Goal: Task Accomplishment & Management: Manage account settings

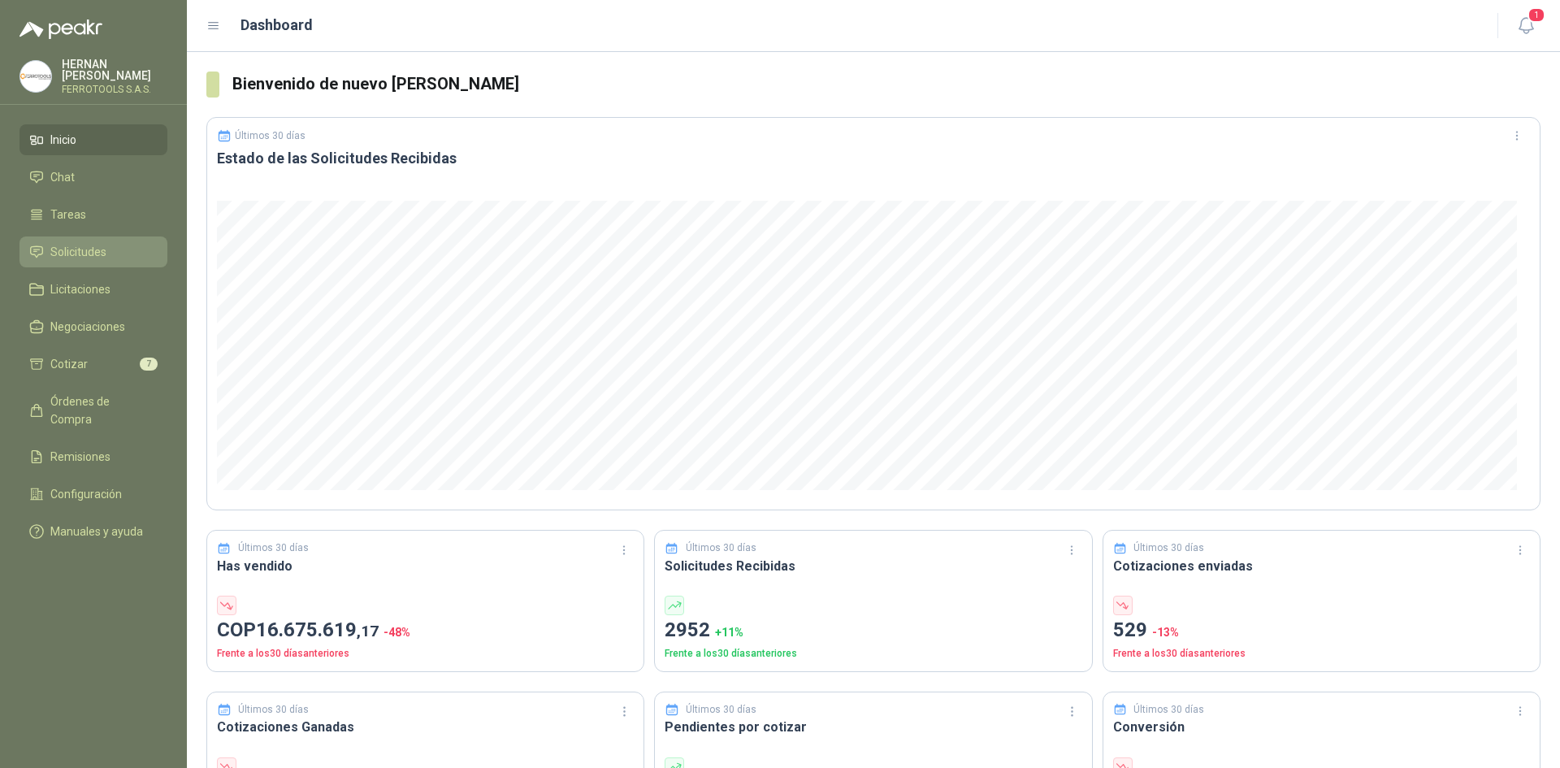
click at [111, 245] on li "Solicitudes" at bounding box center [93, 252] width 128 height 18
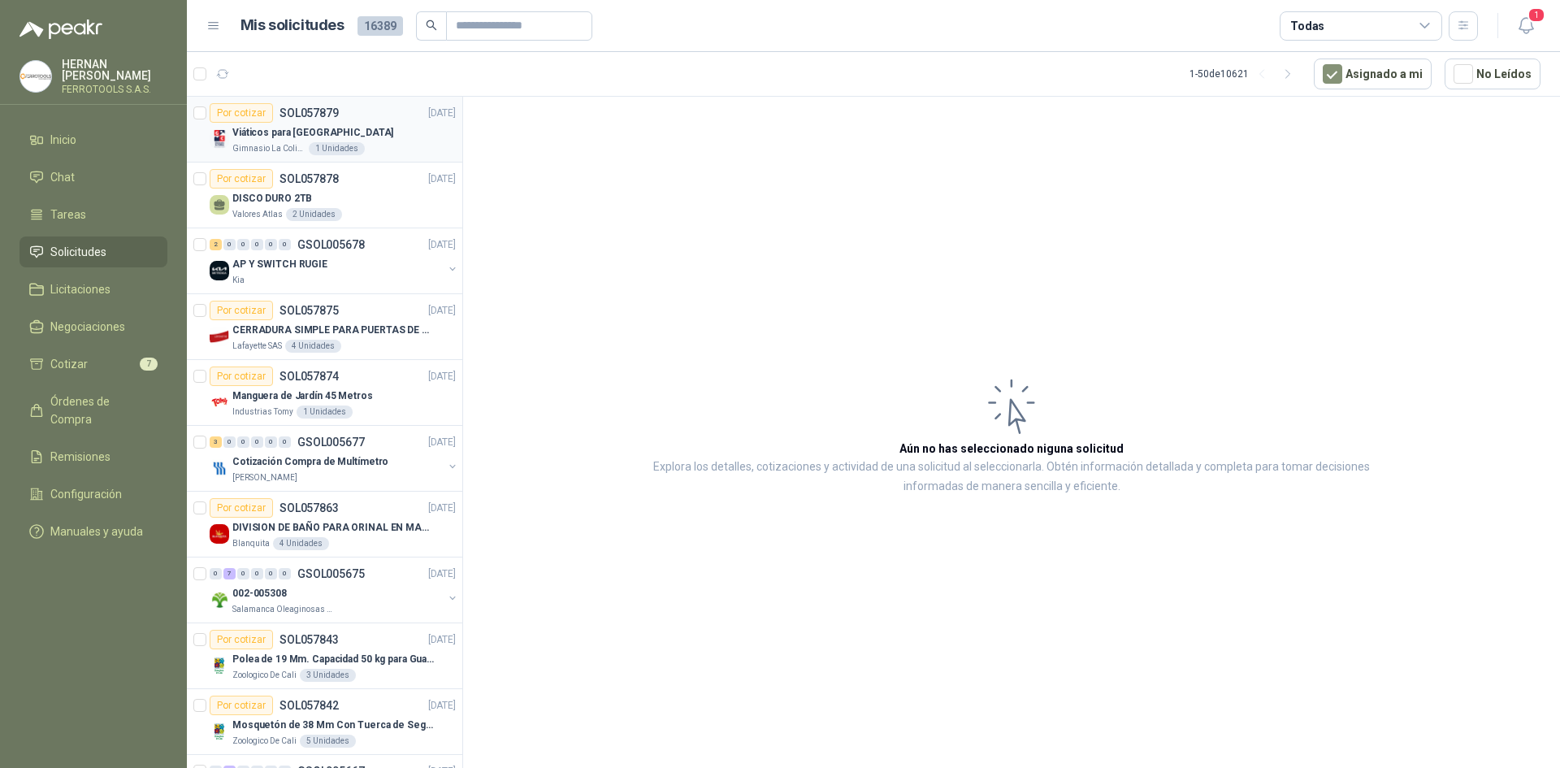
click at [388, 120] on div "Por cotizar SOL057879 [DATE]" at bounding box center [333, 113] width 246 height 20
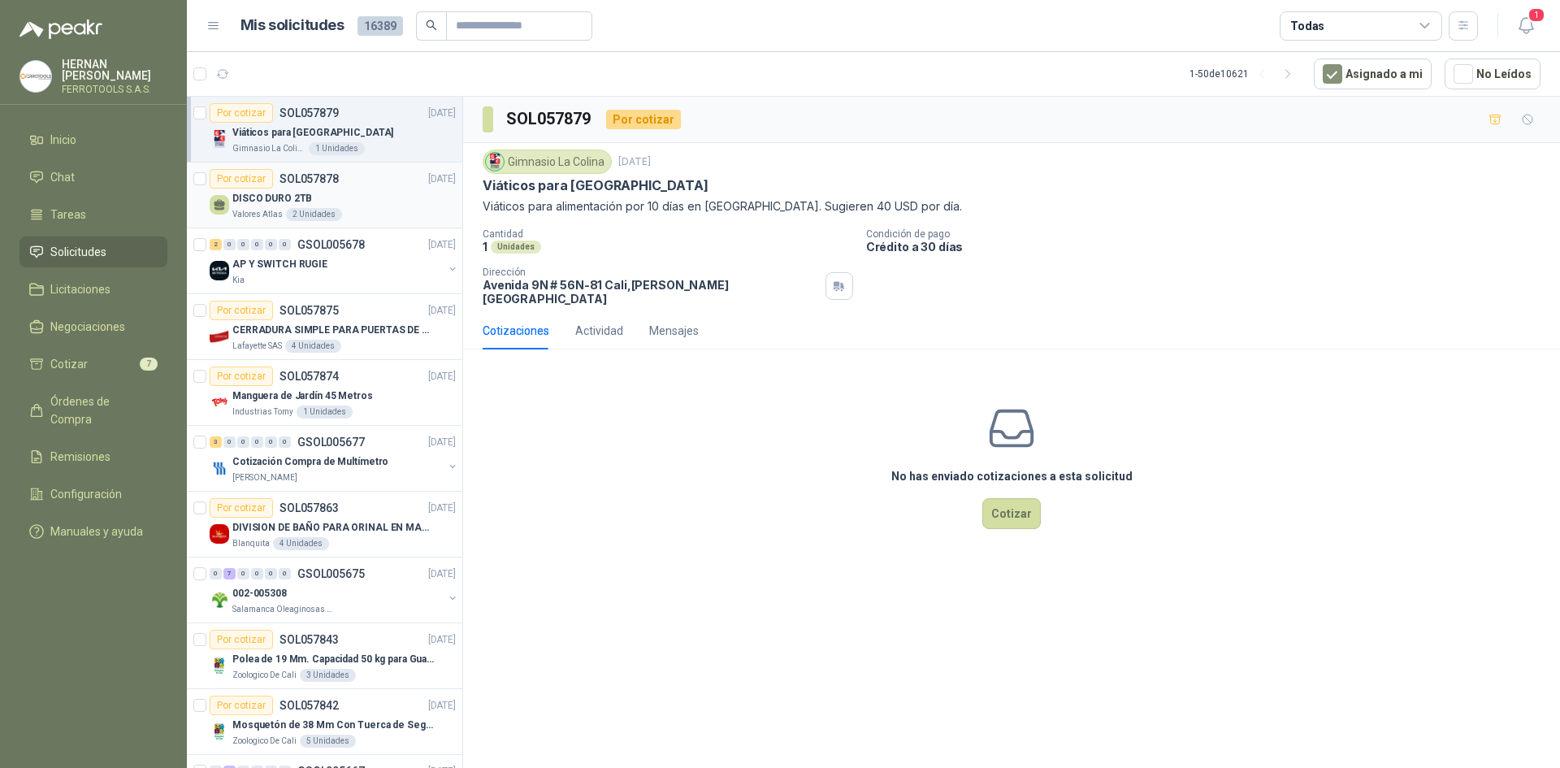
click at [369, 218] on div "Valores Atlas 2 Unidades" at bounding box center [343, 214] width 223 height 13
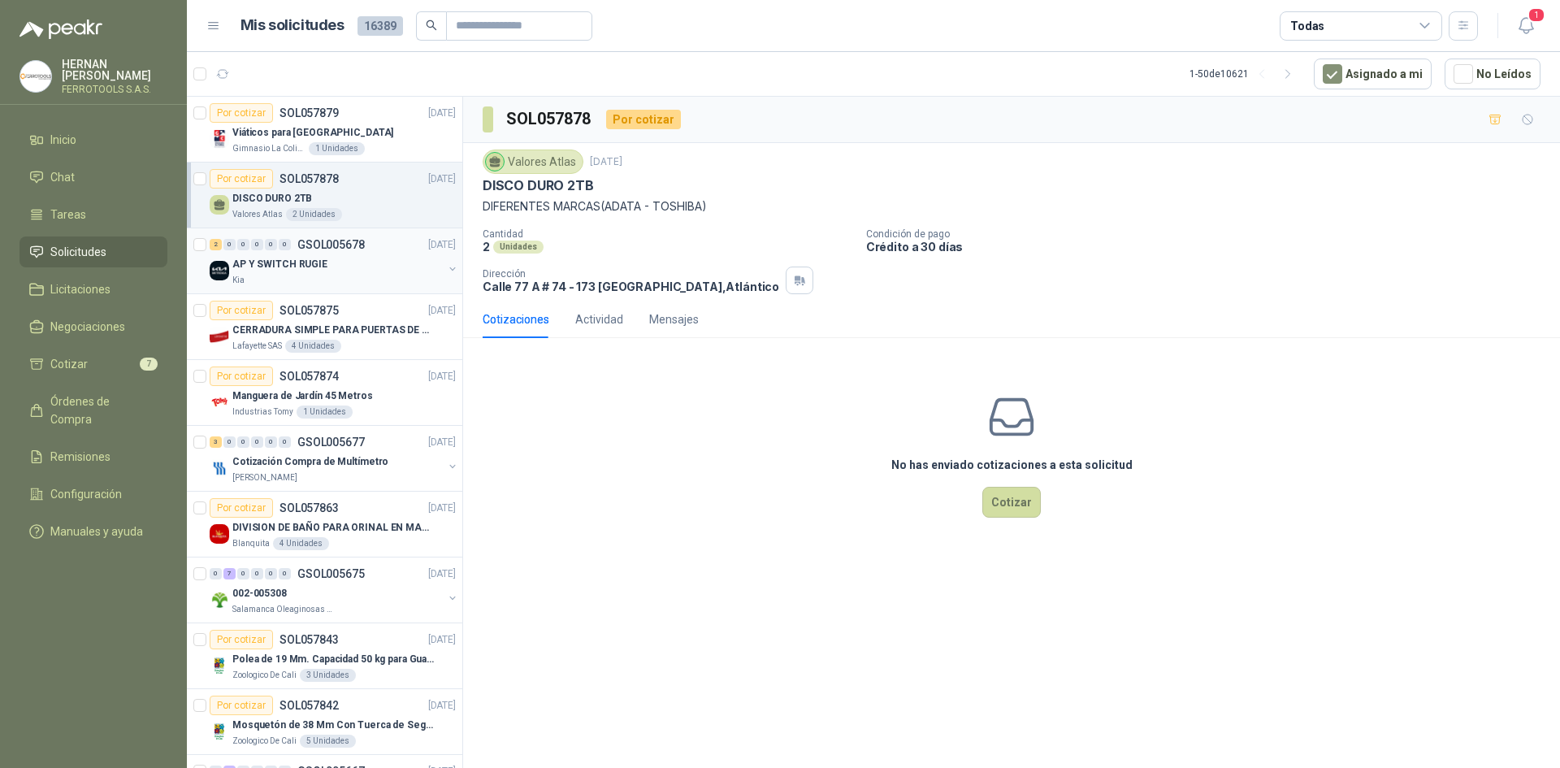
click at [291, 286] on div "Kia" at bounding box center [337, 280] width 210 height 13
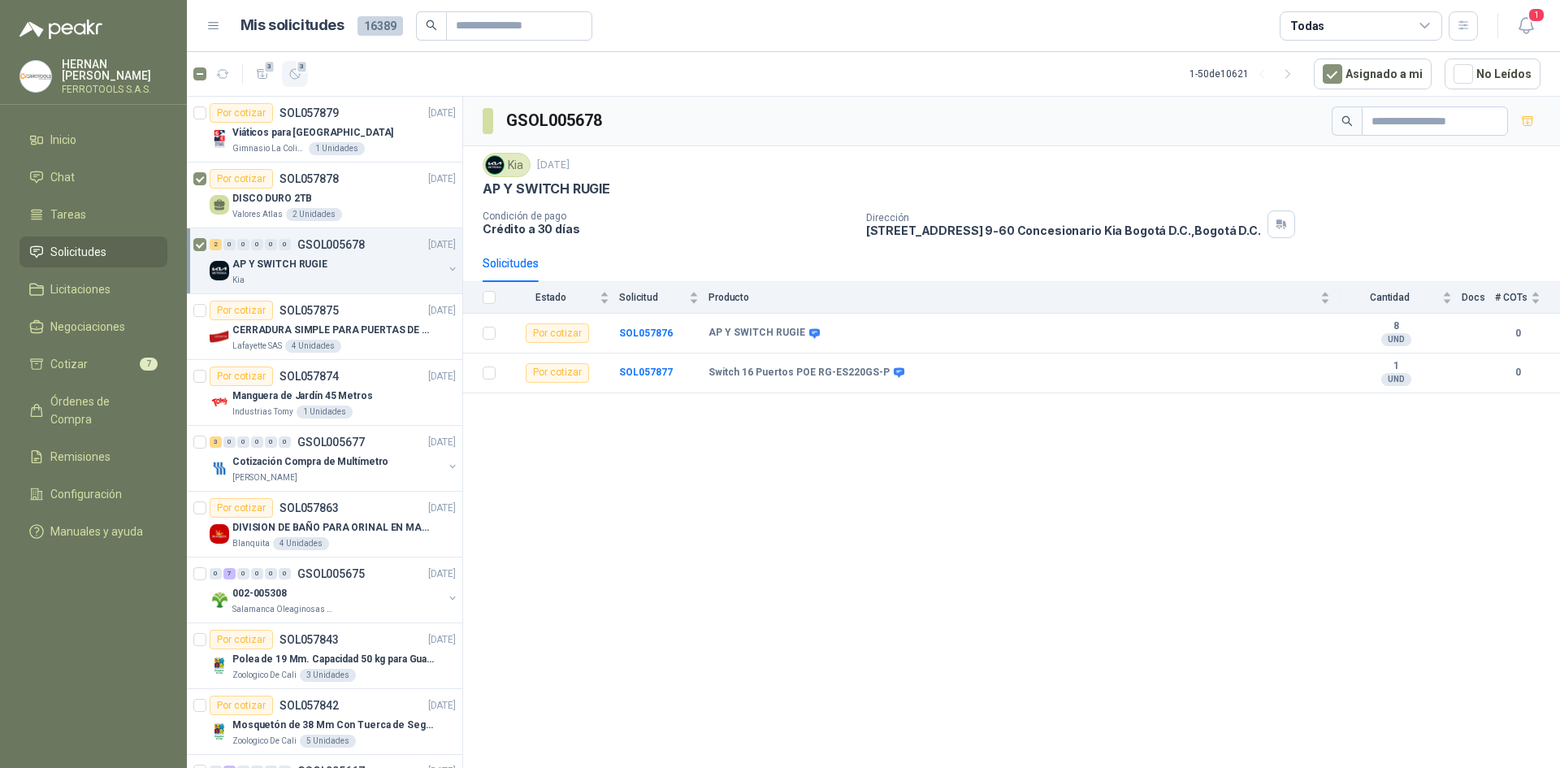
click at [297, 72] on span "3" at bounding box center [302, 66] width 11 height 13
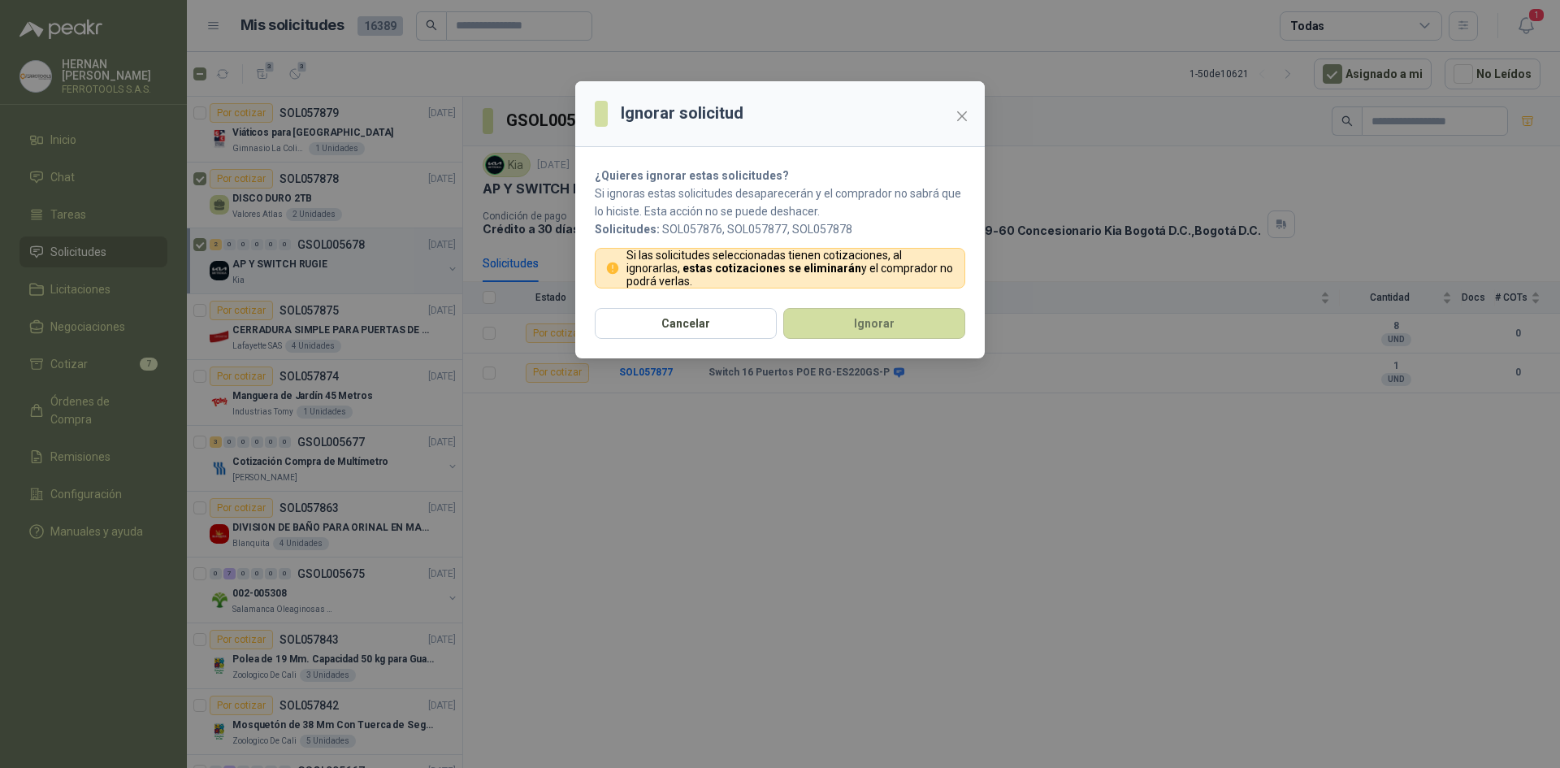
click at [844, 341] on div "Cancelar Ignorar" at bounding box center [780, 333] width 410 height 50
click at [863, 319] on button "Ignorar" at bounding box center [874, 323] width 182 height 31
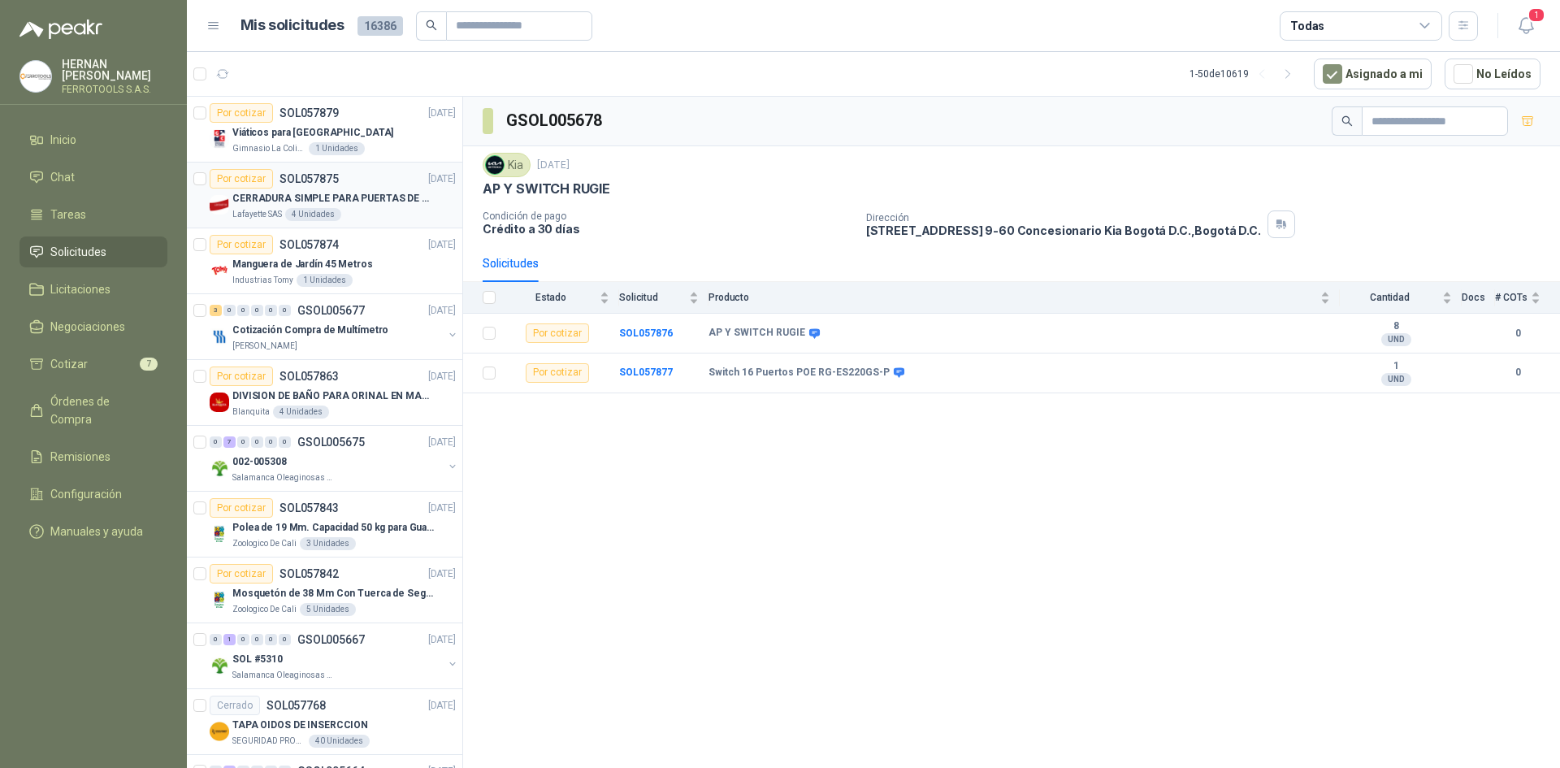
click at [391, 224] on article "Por cotizar SOL057875 [DATE] CERRADURA SIMPLE PARA [PERSON_NAME] Lafayette SAS …" at bounding box center [324, 196] width 275 height 66
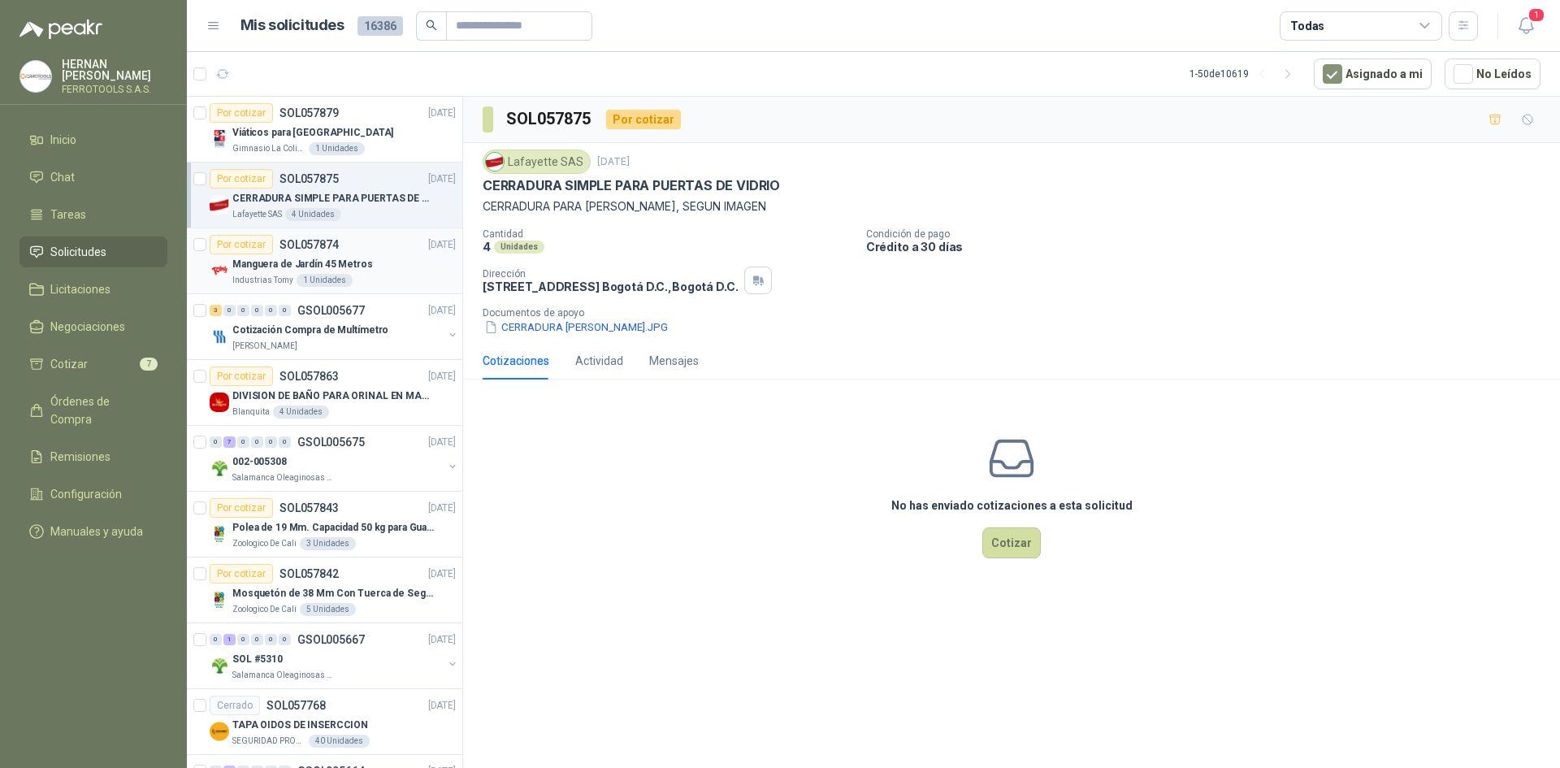
click at [385, 280] on div "Industrias Tomy 1 Unidades" at bounding box center [343, 280] width 223 height 13
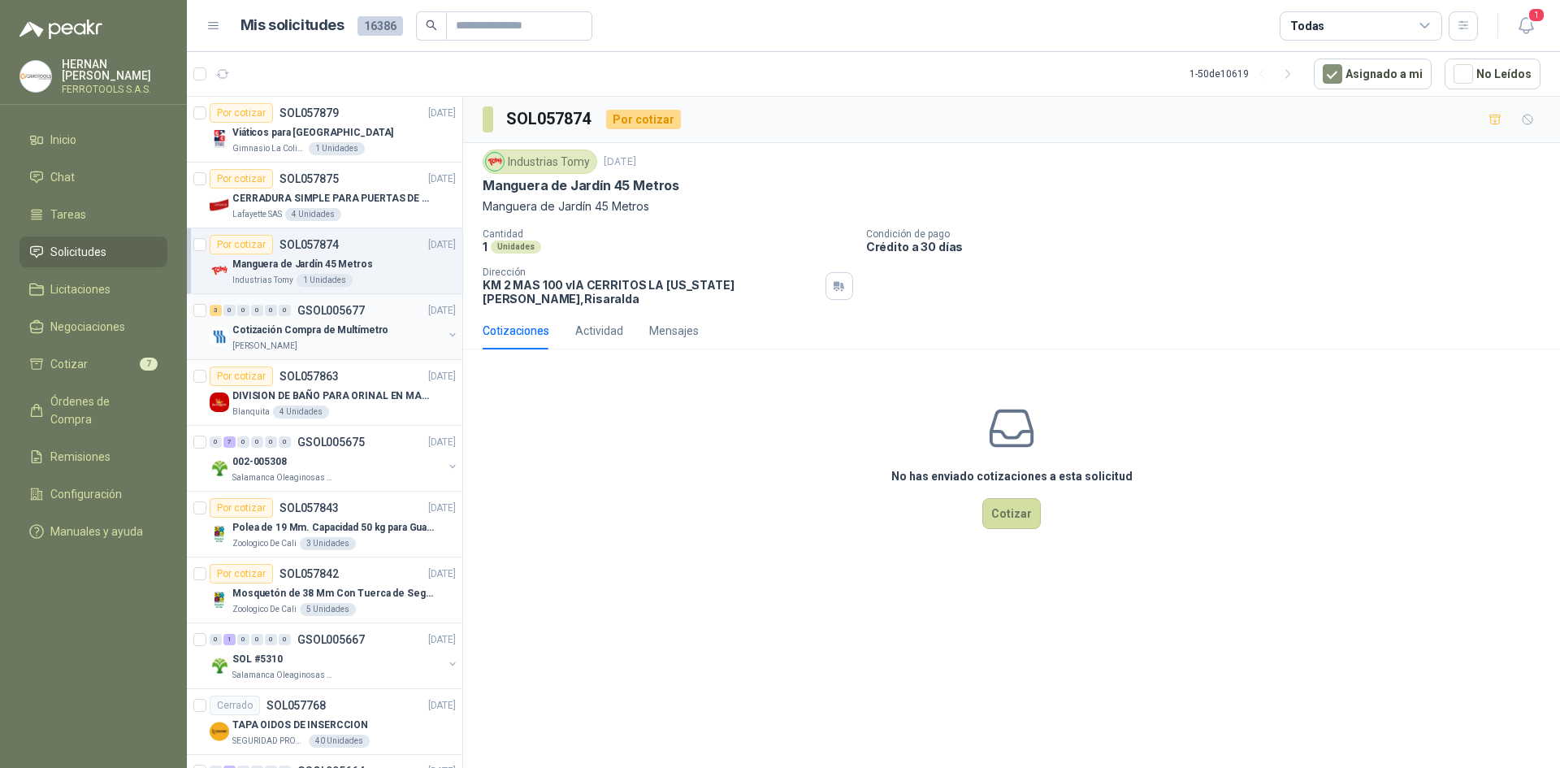
click at [397, 325] on div "Cotización Compra de Multímetro" at bounding box center [337, 330] width 210 height 20
